Goal: Transaction & Acquisition: Purchase product/service

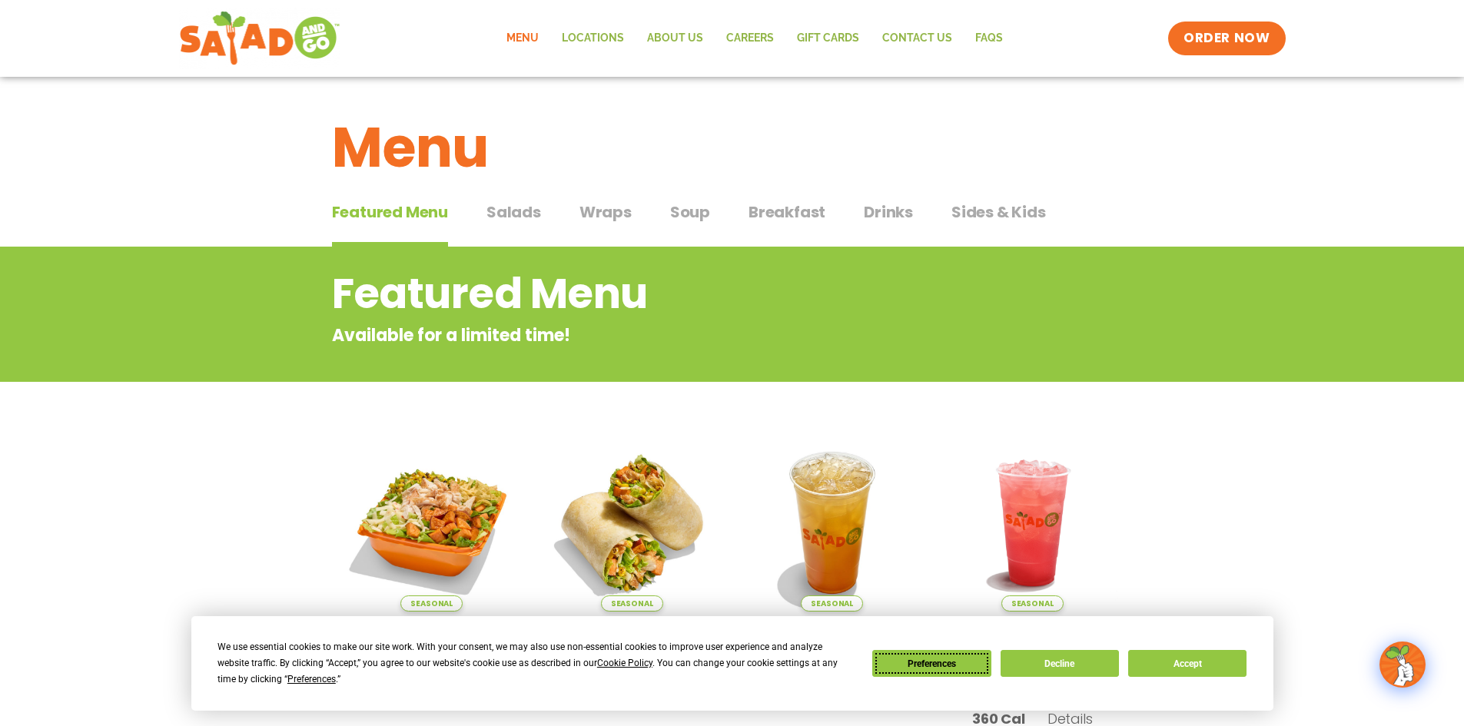
click at [936, 665] on button "Preferences" at bounding box center [931, 663] width 118 height 27
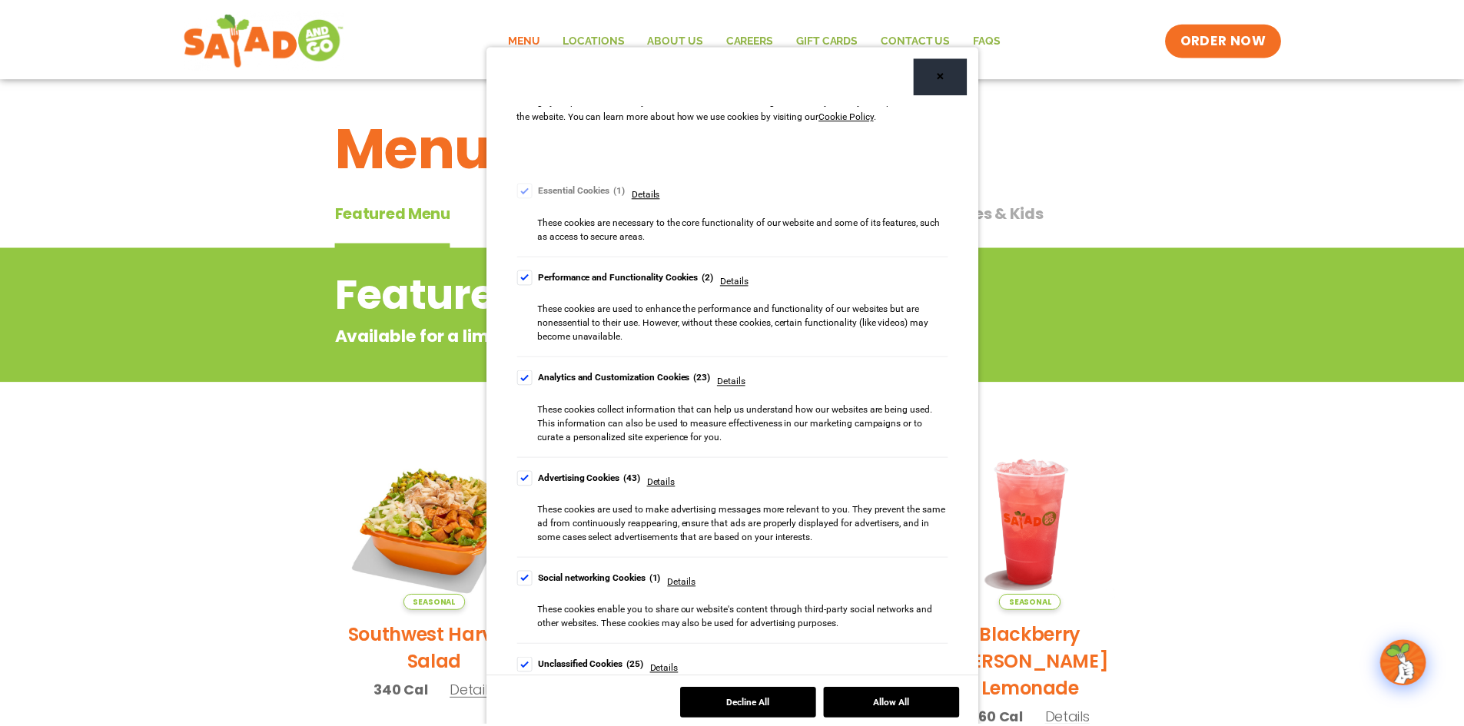
scroll to position [131, 0]
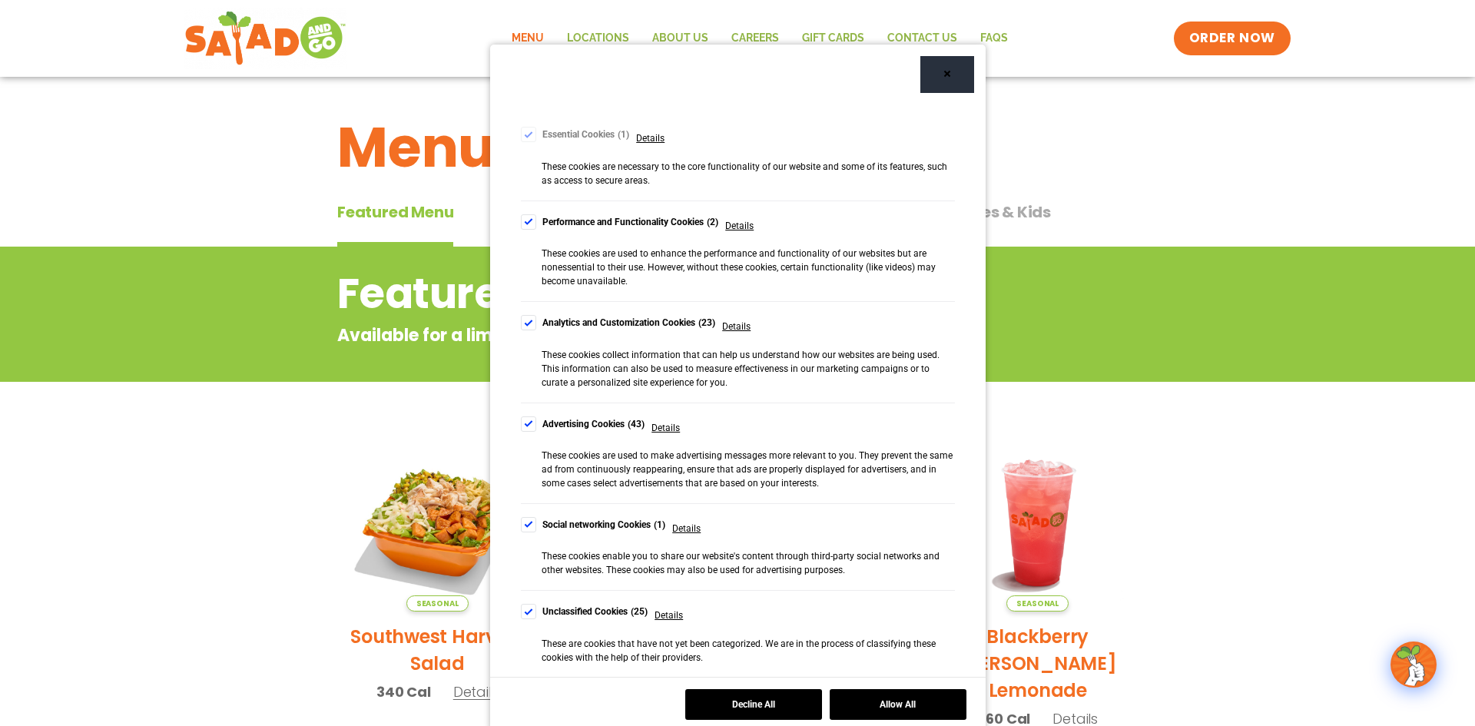
click at [527, 420] on div "Cookie Consent Preferences" at bounding box center [528, 423] width 15 height 15
click at [521, 521] on div "Cookie Consent Preferences" at bounding box center [528, 524] width 15 height 15
click at [527, 612] on div "Cookie Consent Preferences" at bounding box center [528, 611] width 15 height 15
click at [894, 701] on button "Save and Finish" at bounding box center [898, 704] width 137 height 31
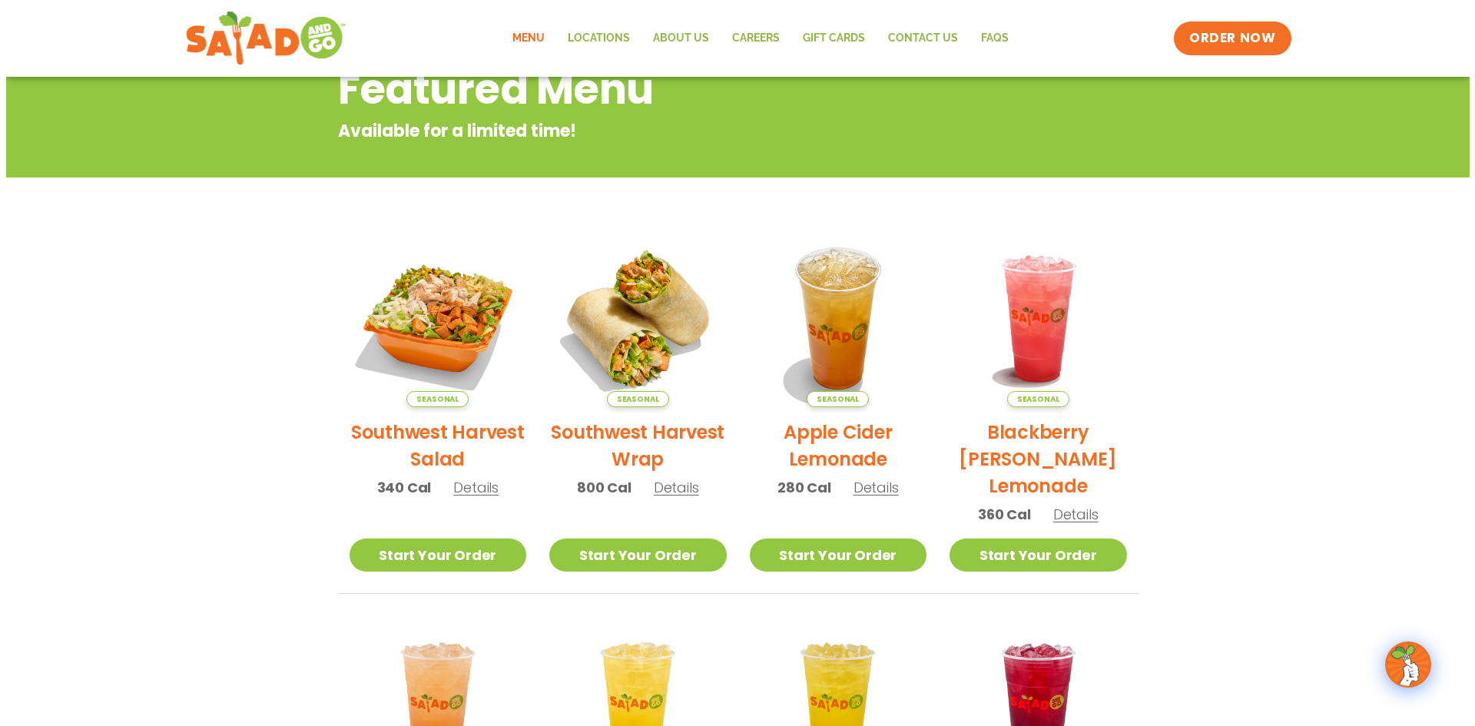
scroll to position [230, 0]
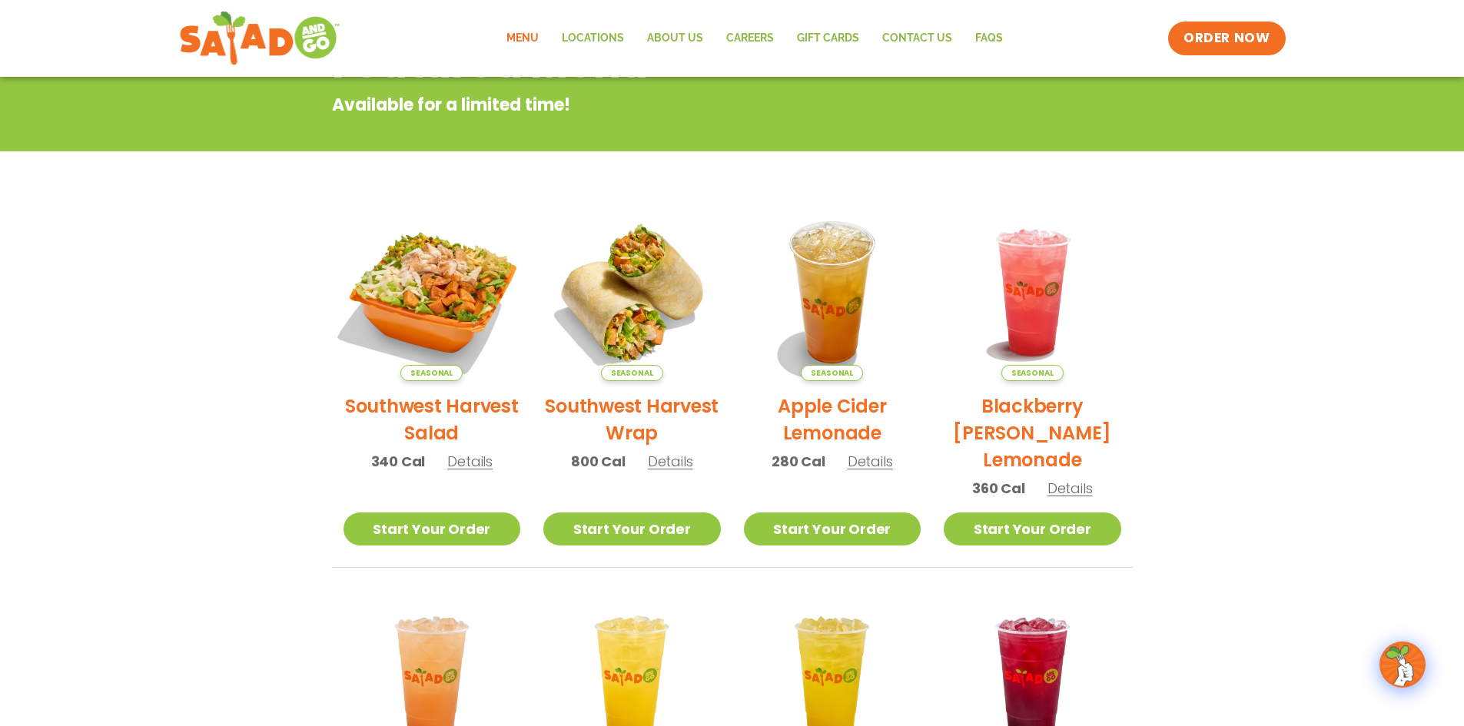
click at [443, 316] on img at bounding box center [431, 292] width 208 height 208
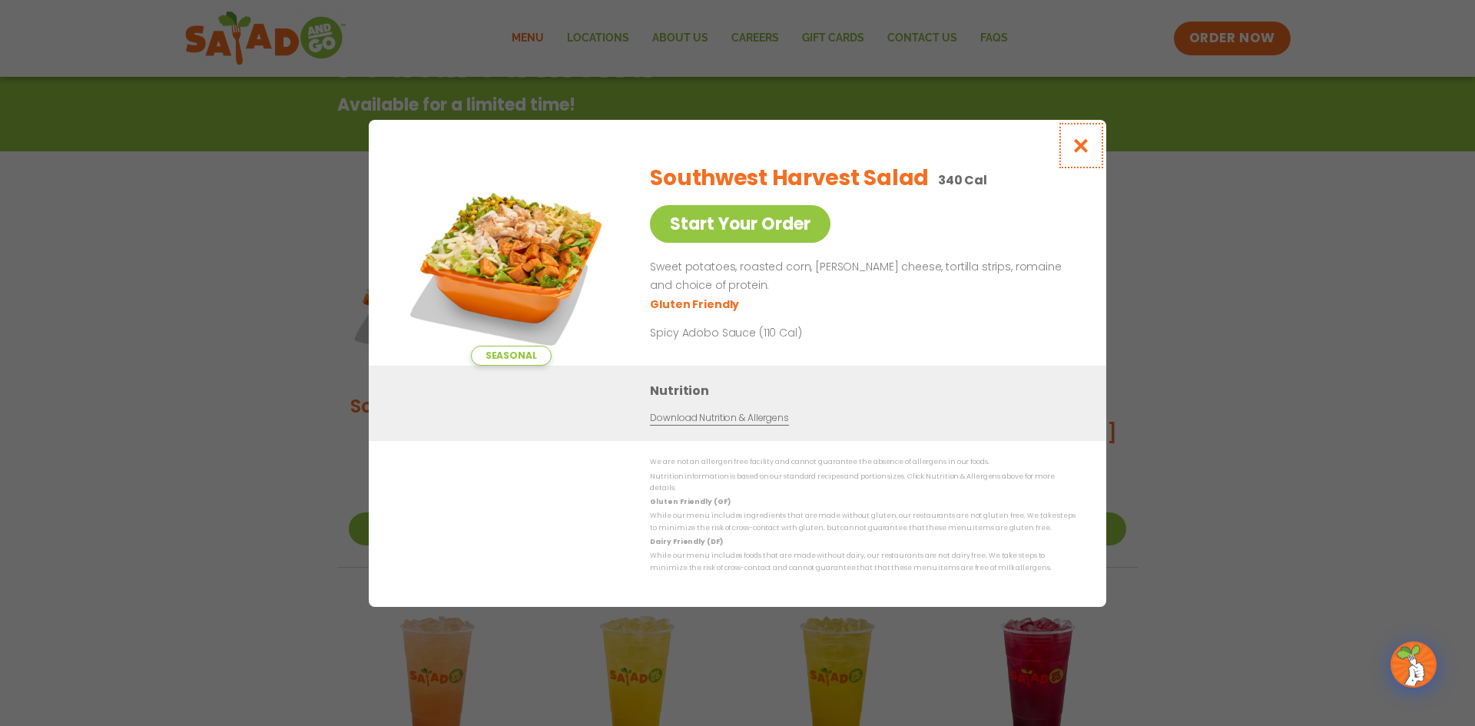
click at [1077, 151] on icon "Close modal" at bounding box center [1081, 146] width 19 height 16
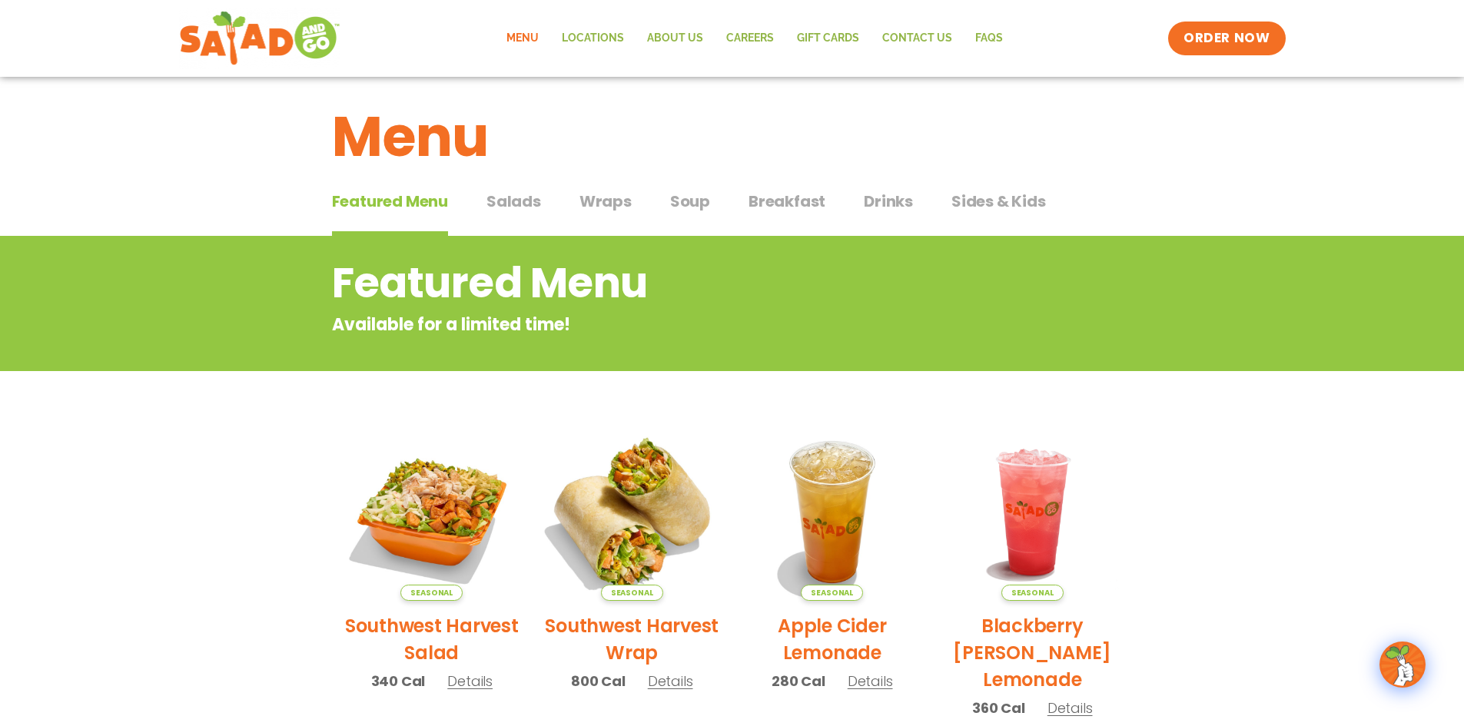
scroll to position [0, 0]
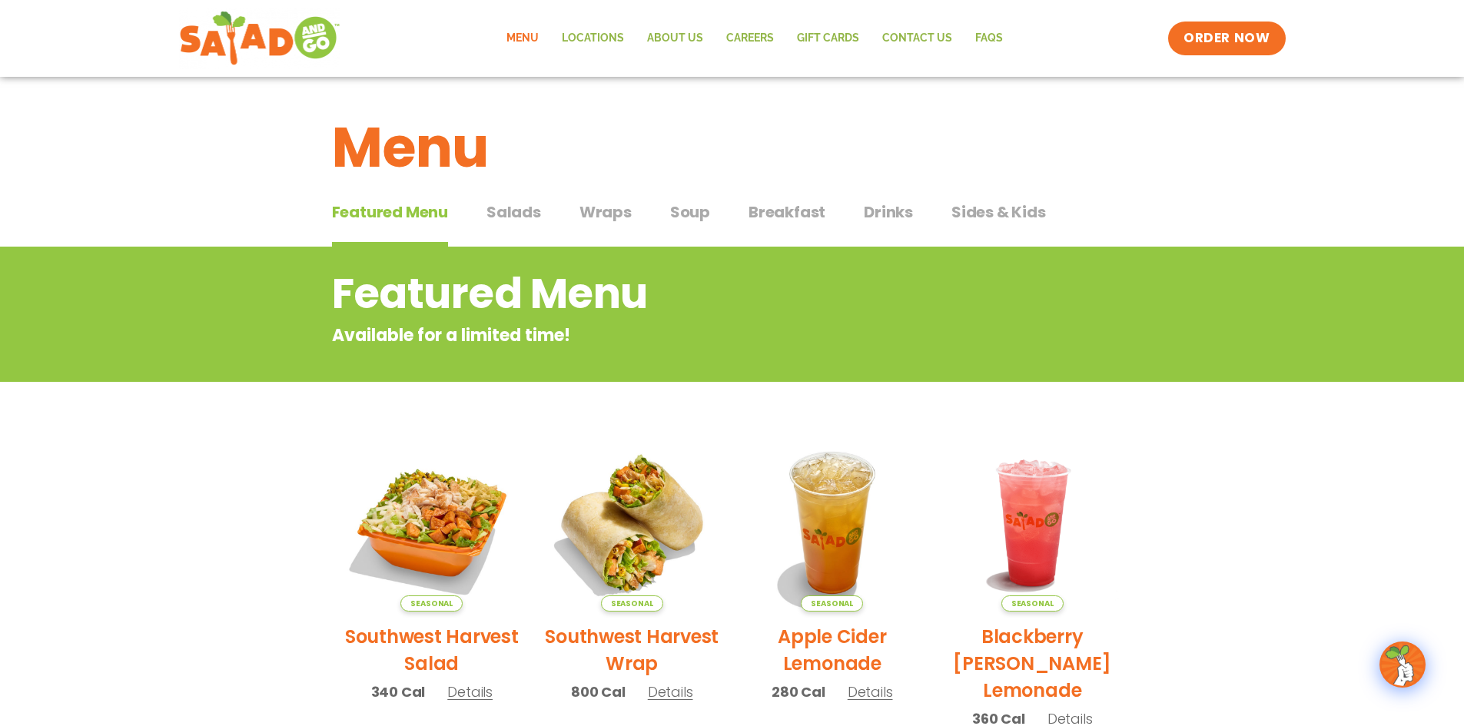
click at [514, 209] on span "Salads" at bounding box center [513, 212] width 55 height 23
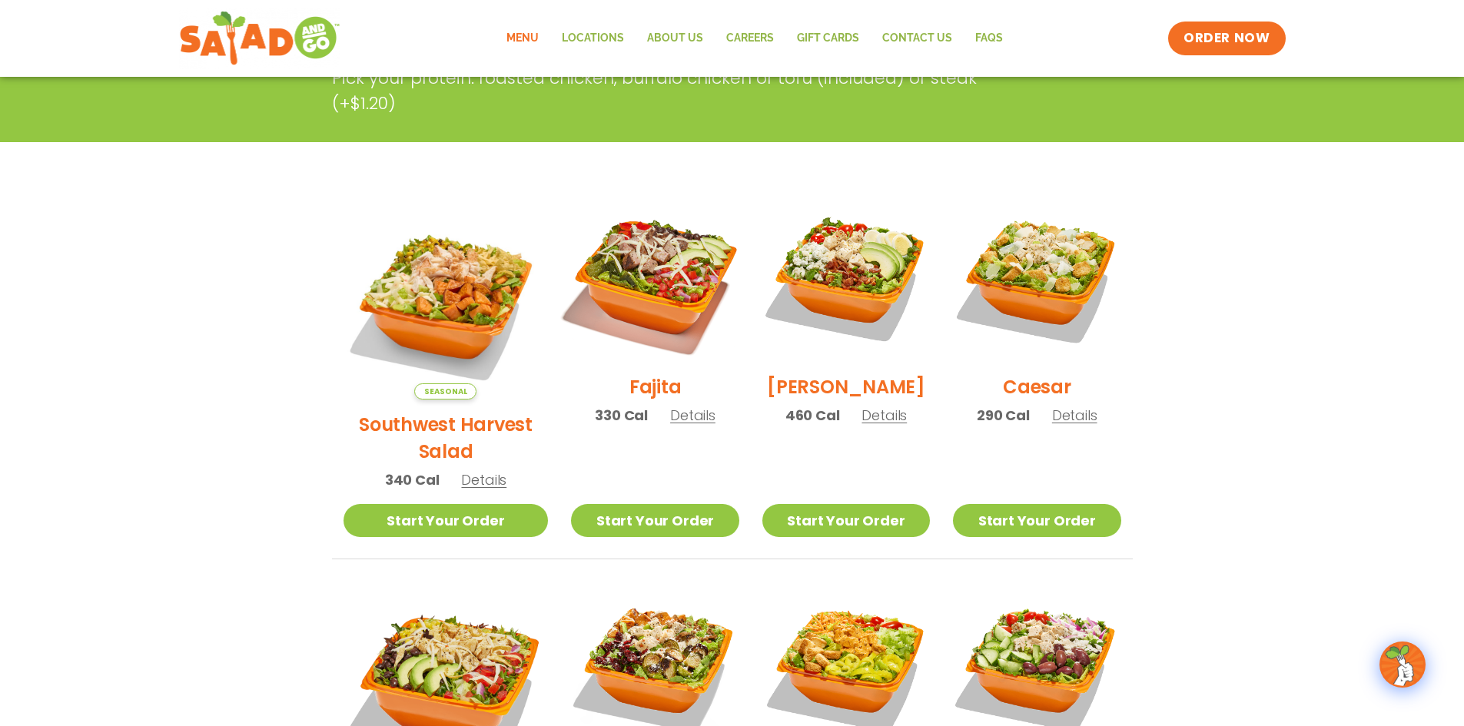
scroll to position [307, 0]
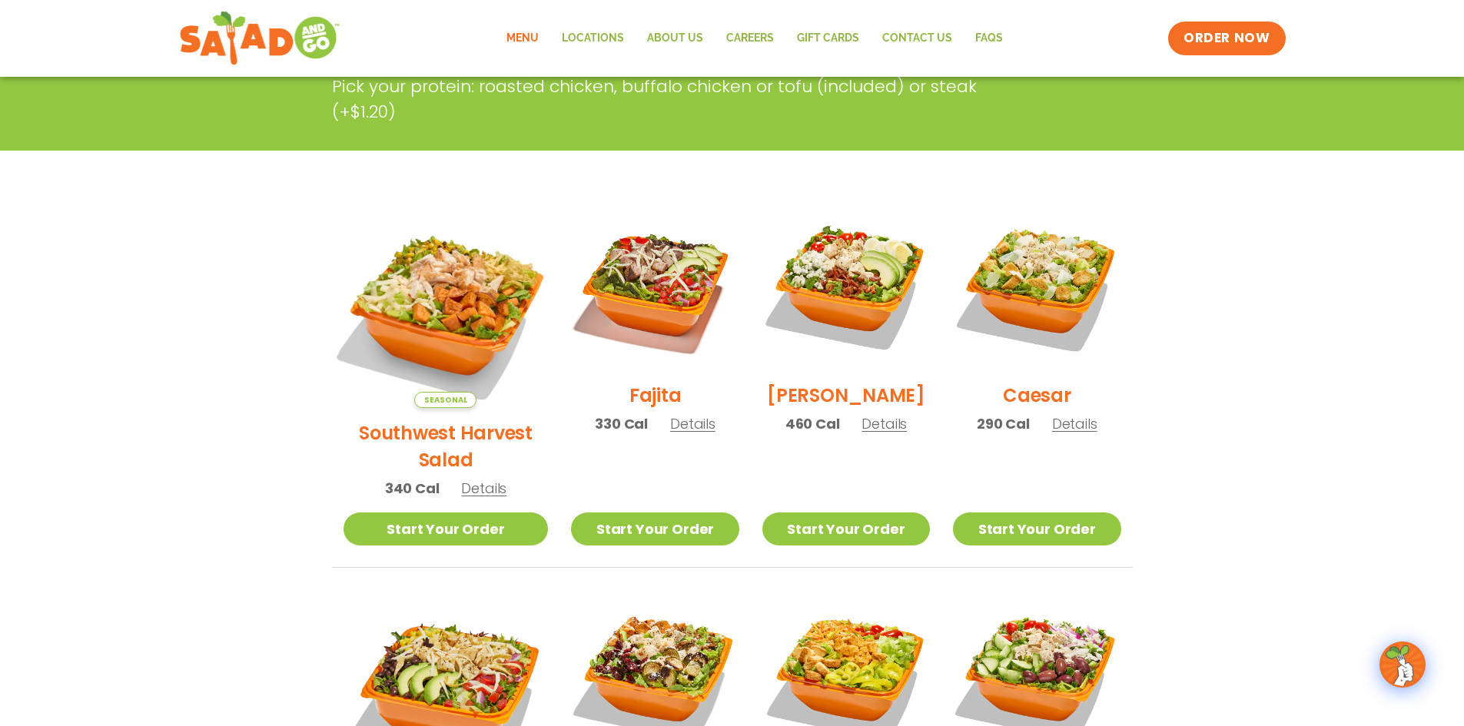
click at [428, 269] on img at bounding box center [445, 305] width 240 height 240
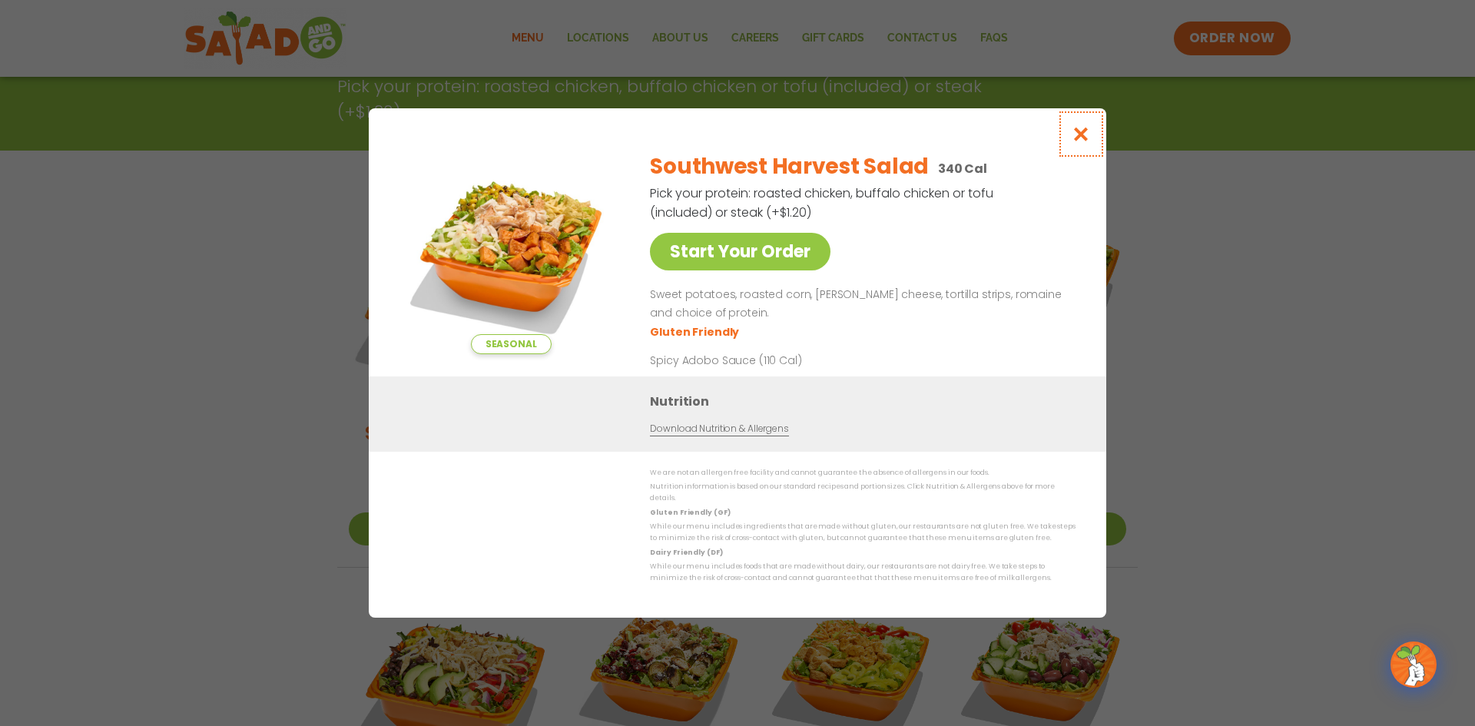
click at [1078, 141] on icon "Close modal" at bounding box center [1081, 134] width 19 height 16
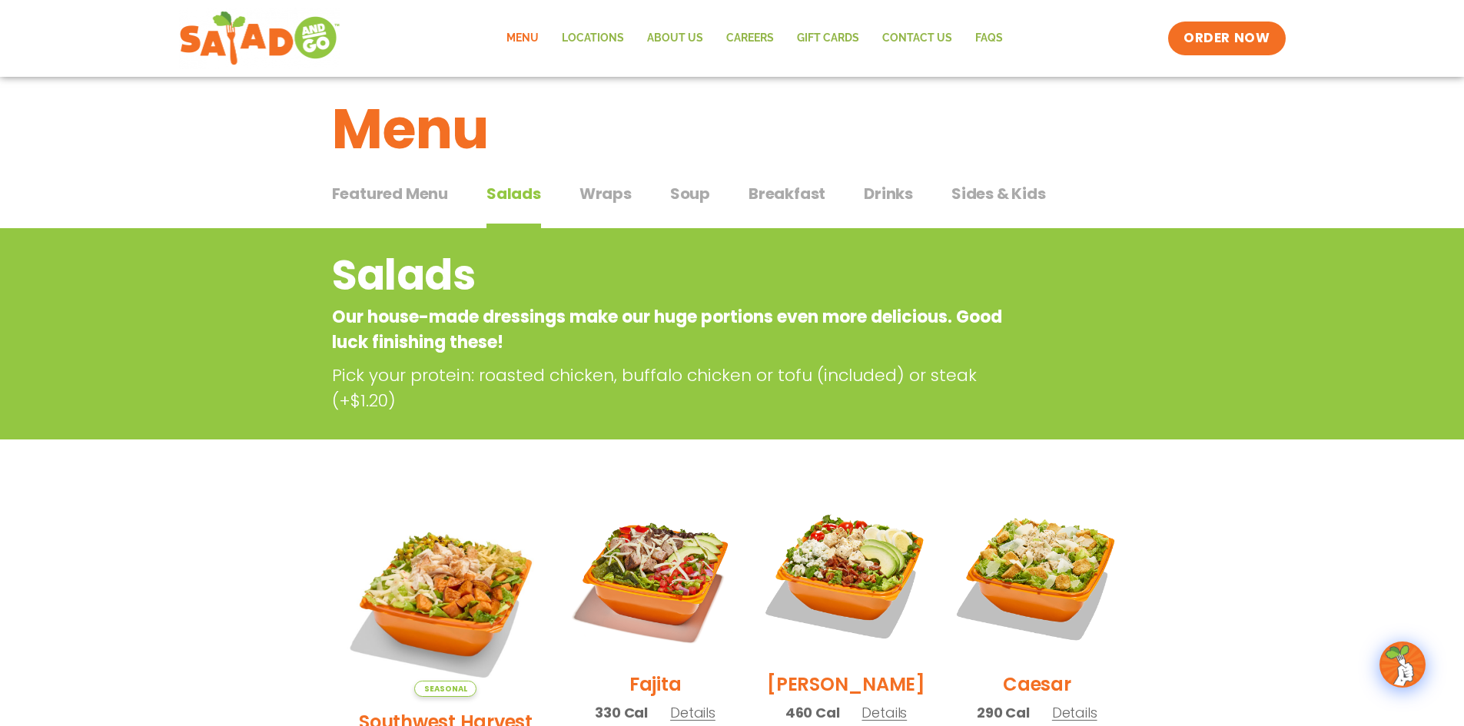
scroll to position [0, 0]
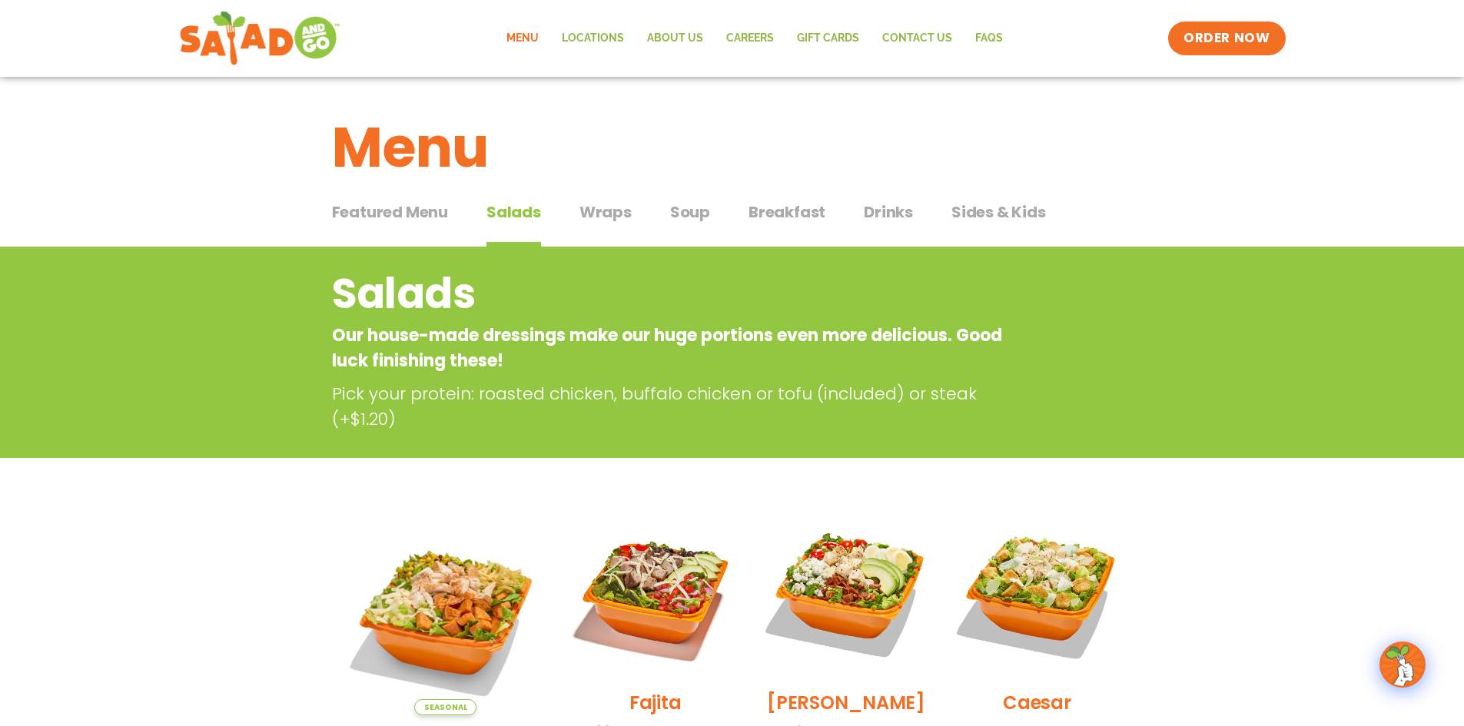
click at [523, 37] on link "Menu" at bounding box center [522, 38] width 55 height 35
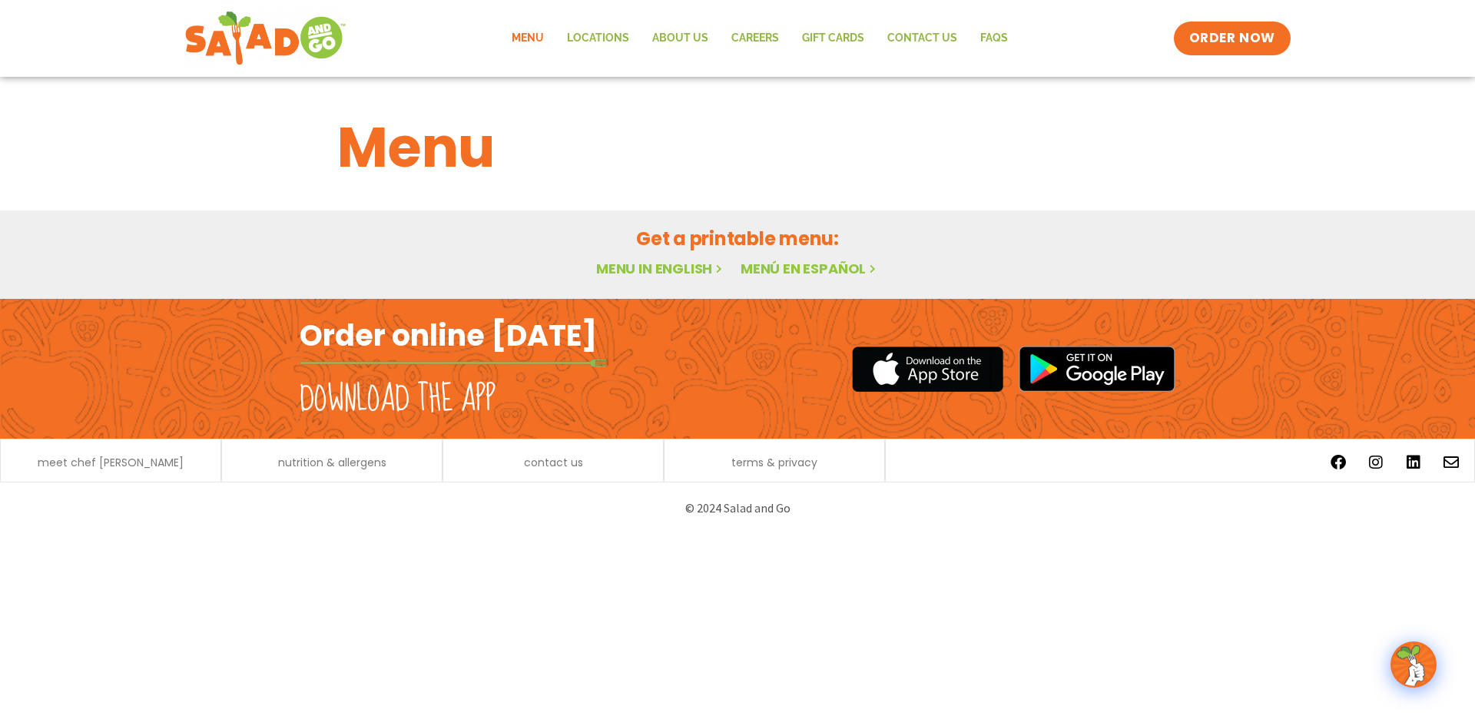
click at [661, 265] on link "Menu in English" at bounding box center [660, 268] width 129 height 19
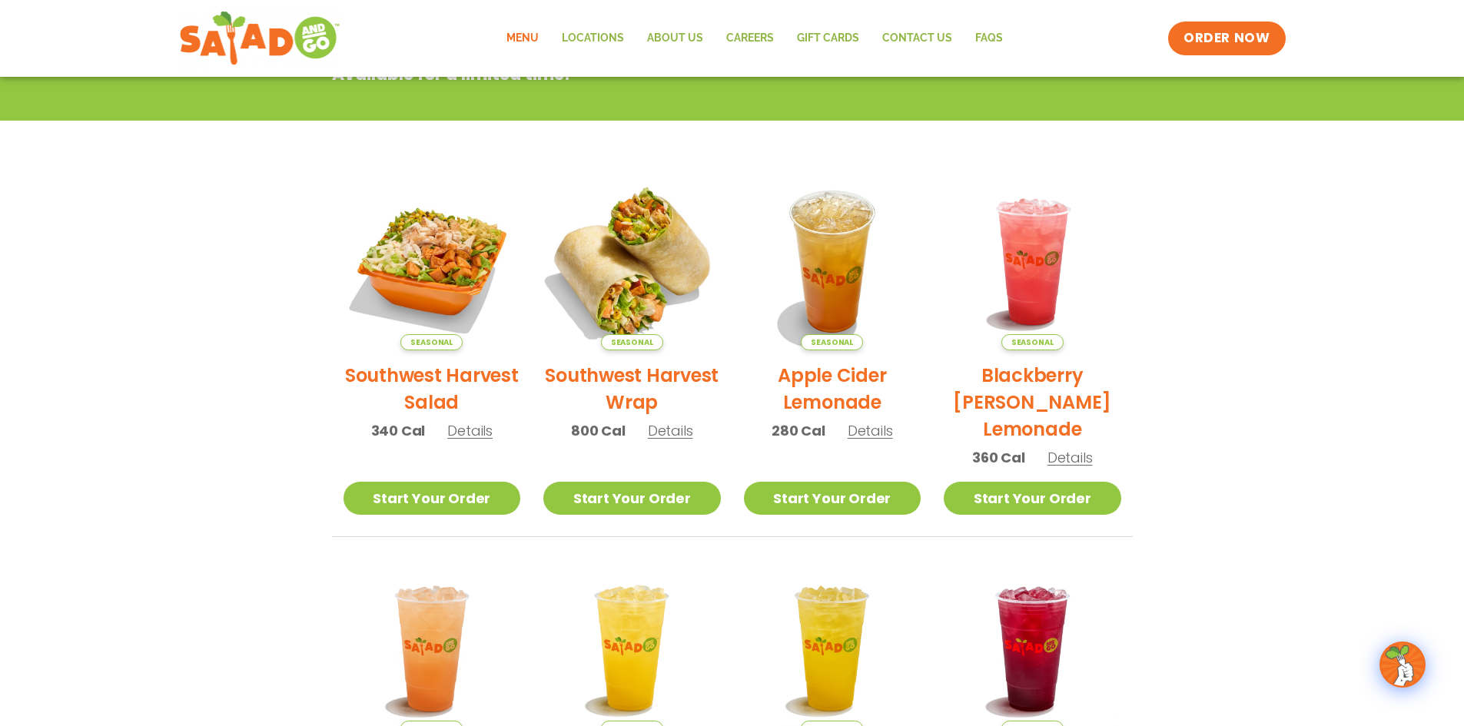
scroll to position [230, 0]
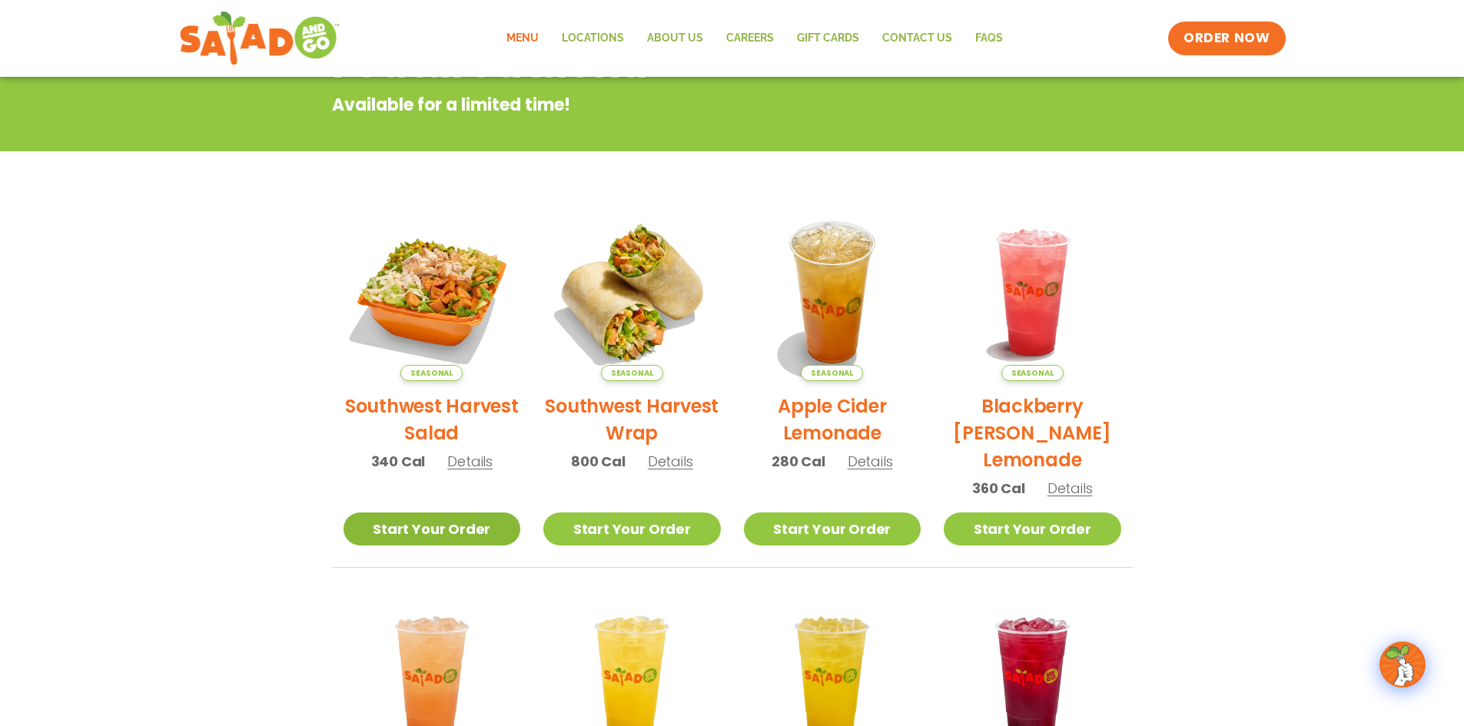
click at [417, 537] on link "Start Your Order" at bounding box center [431, 528] width 177 height 33
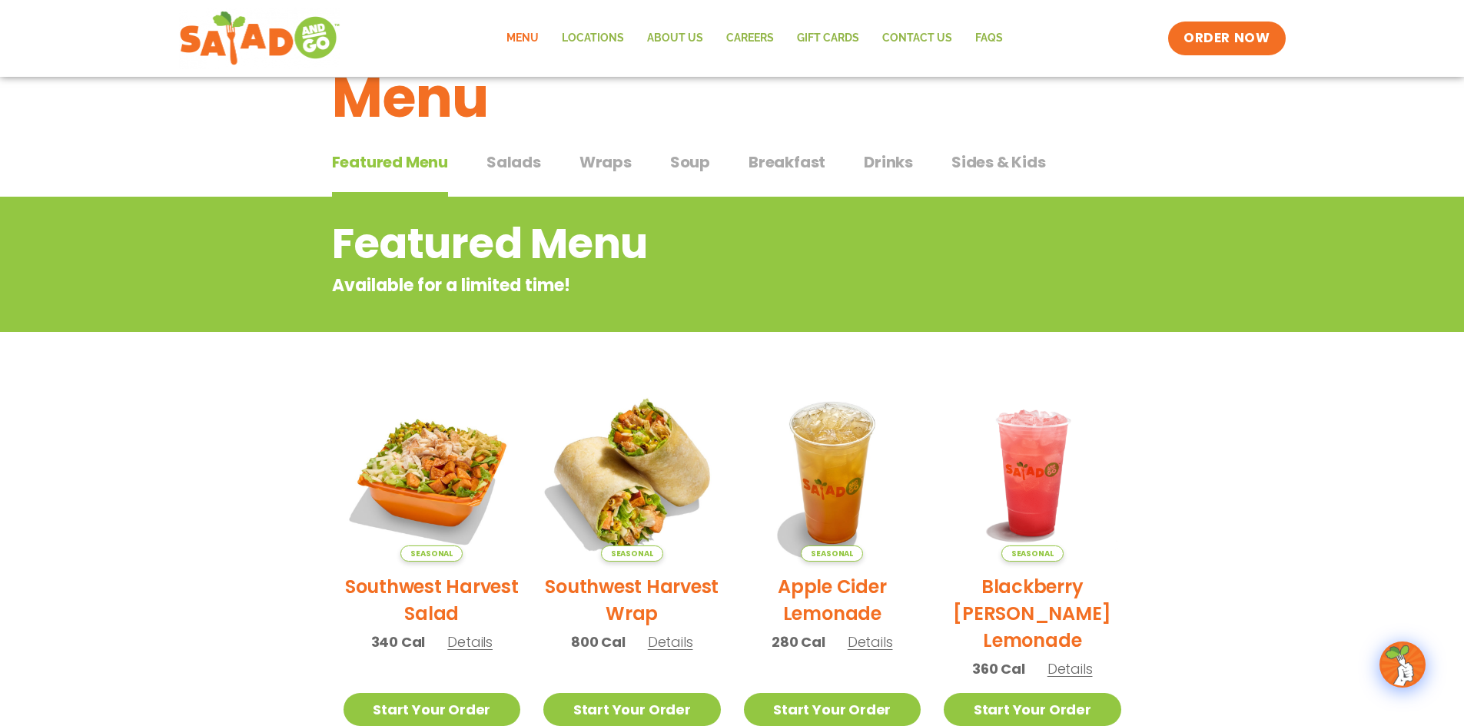
scroll to position [77, 0]
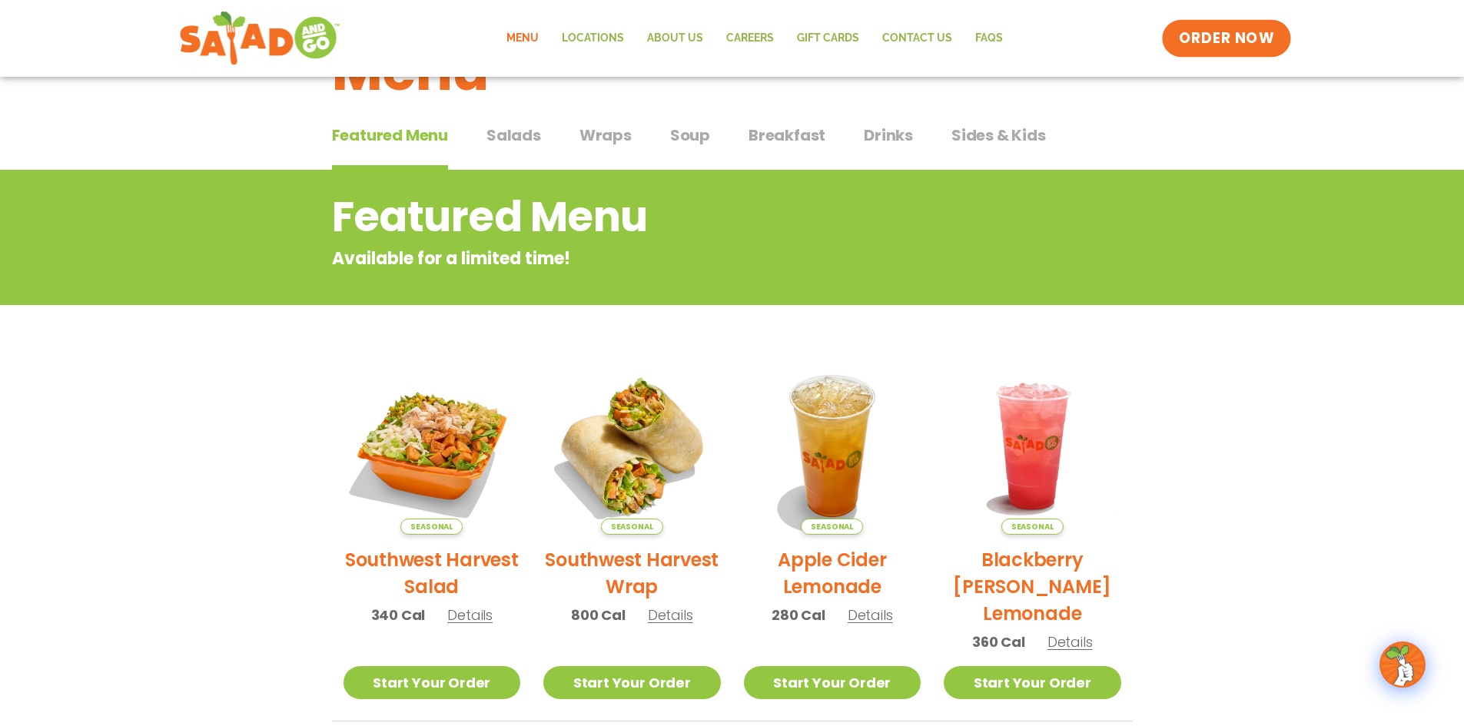
click at [1244, 31] on span "ORDER NOW" at bounding box center [1226, 38] width 95 height 20
